Goal: Navigation & Orientation: Understand site structure

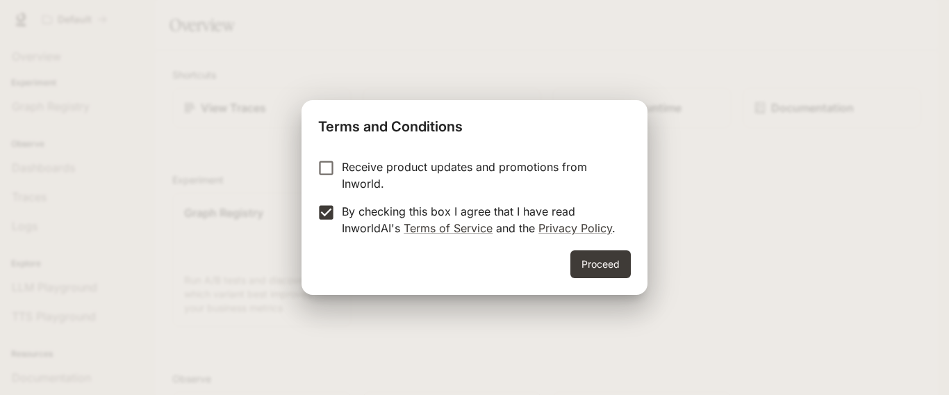
drag, startPoint x: 657, startPoint y: 267, endPoint x: 649, endPoint y: 267, distance: 7.6
click at [654, 267] on div "Terms and Conditions Receive product updates and promotions from Inworld. By ch…" at bounding box center [474, 197] width 949 height 395
click at [615, 268] on button "Proceed" at bounding box center [600, 264] width 60 height 28
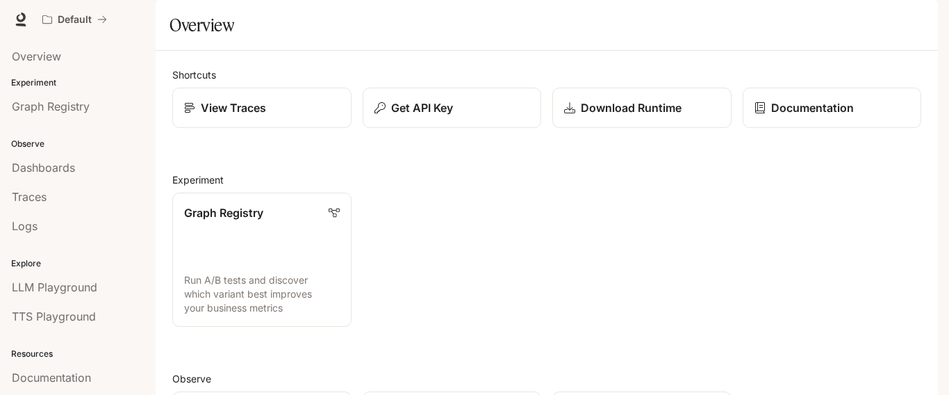
scroll to position [278, 0]
drag, startPoint x: 948, startPoint y: 59, endPoint x: 948, endPoint y: 160, distance: 101.4
click at [948, 160] on div "Skip to main content Default Documentation Documentation Portal Overview Experi…" at bounding box center [474, 197] width 949 height 395
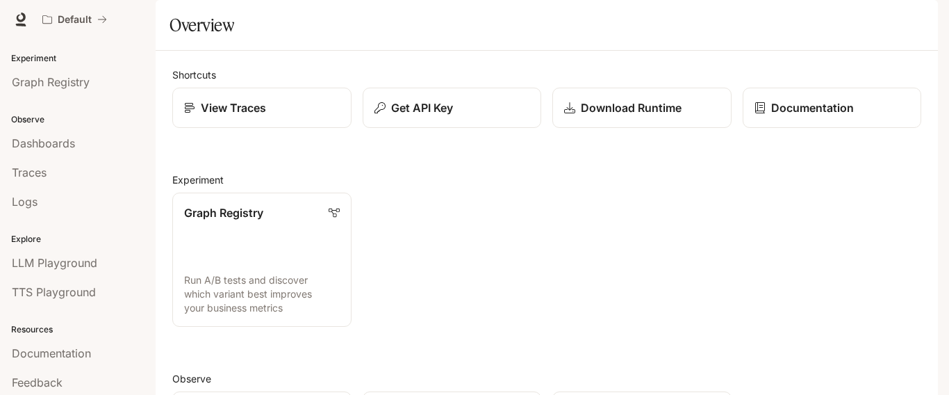
scroll to position [58, 0]
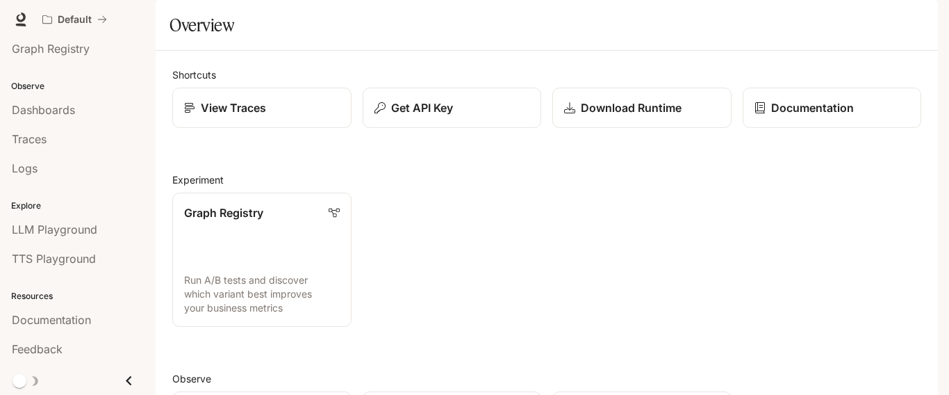
click at [119, 384] on icon "Close drawer" at bounding box center [128, 380] width 19 height 19
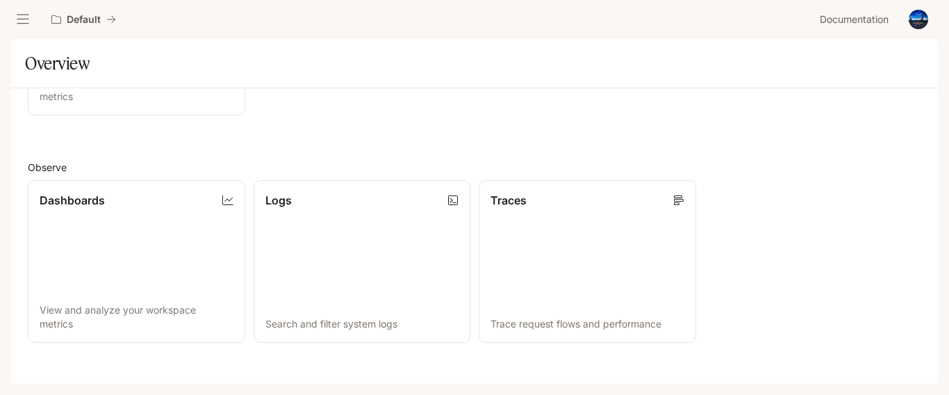
scroll to position [306, 0]
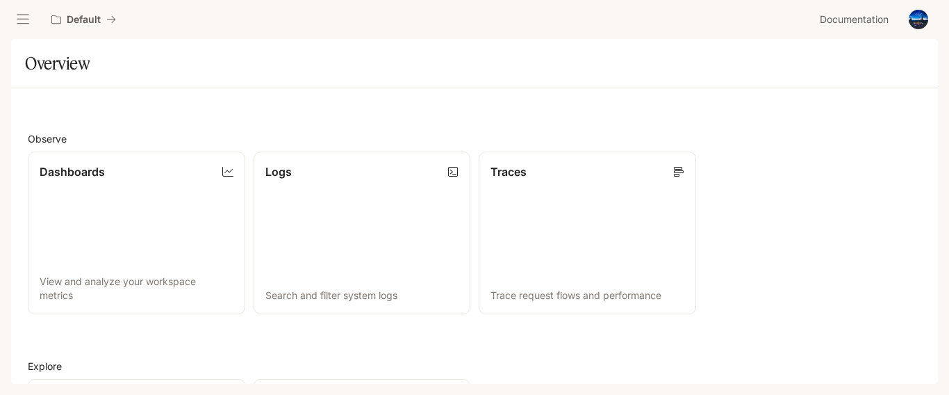
click at [28, 25] on icon "open drawer" at bounding box center [23, 20] width 14 height 14
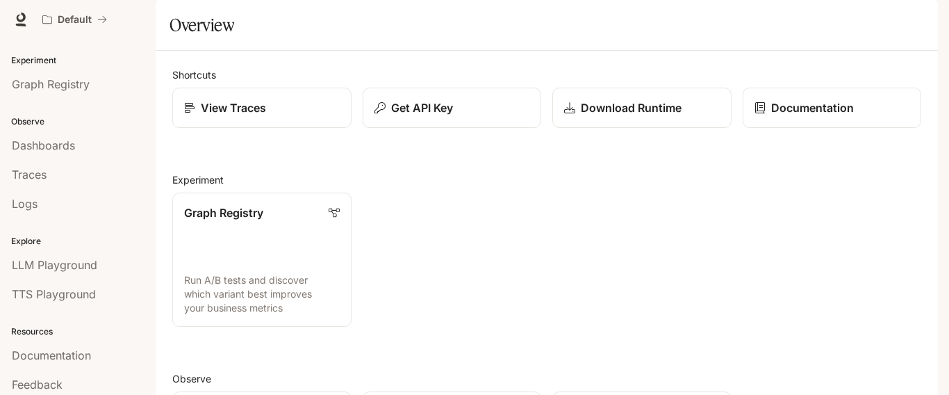
scroll to position [0, 0]
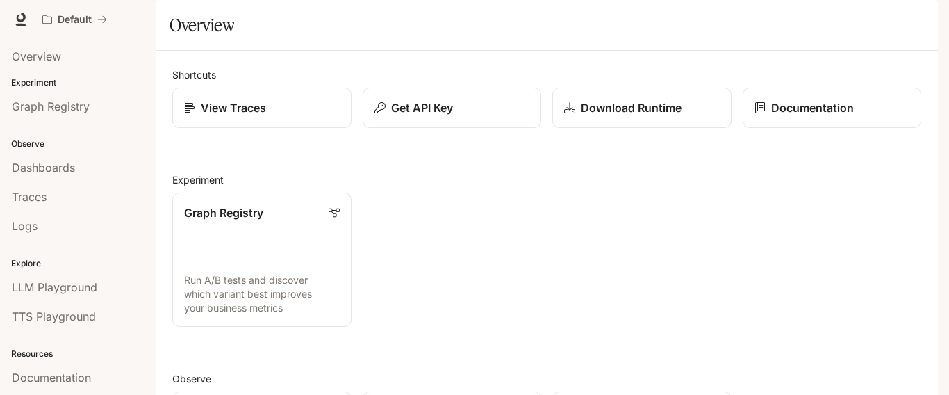
click at [914, 20] on img "button" at bounding box center [918, 19] width 19 height 19
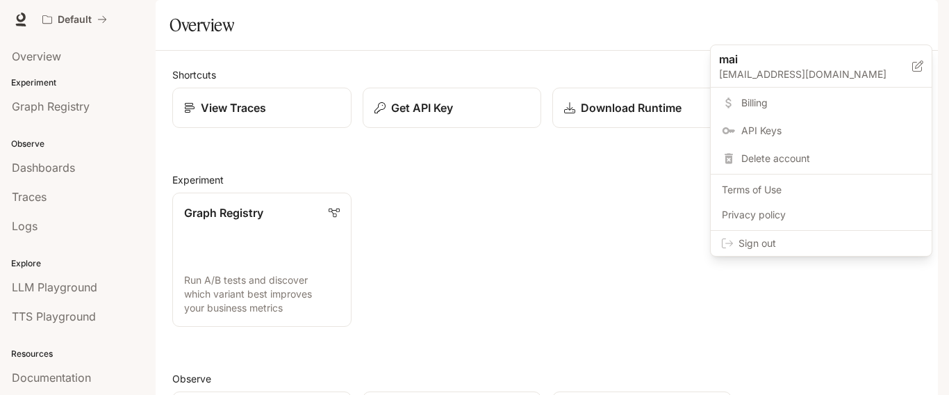
click at [577, 236] on div at bounding box center [474, 197] width 949 height 395
